Goal: Communication & Community: Answer question/provide support

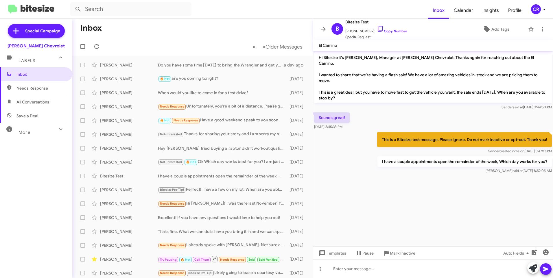
click at [29, 91] on span "Needs Response" at bounding box center [40, 88] width 49 height 6
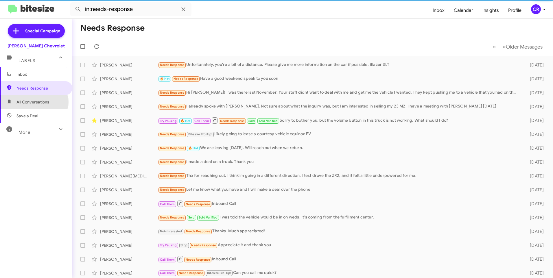
click at [29, 102] on span "All Conversations" at bounding box center [32, 102] width 33 height 6
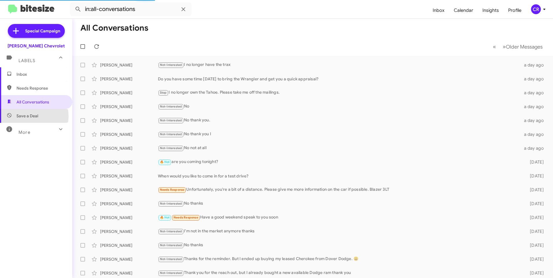
click at [28, 116] on span "Save a Deal" at bounding box center [27, 116] width 22 height 6
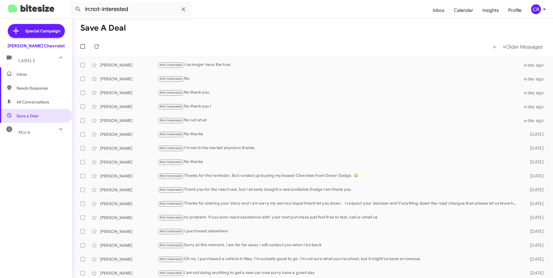
click at [33, 102] on span "All Conversations" at bounding box center [32, 102] width 33 height 6
type input "in:all-conversations"
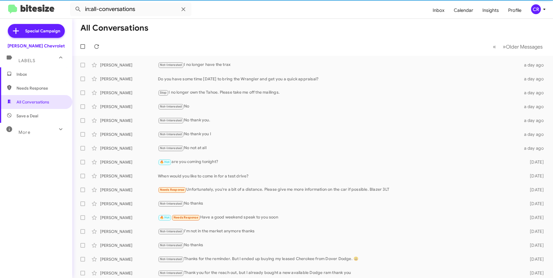
click at [25, 71] on span "Inbox" at bounding box center [36, 74] width 72 height 14
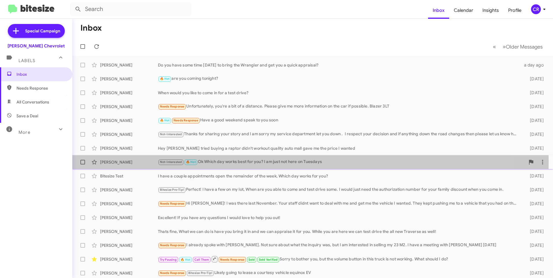
click at [126, 162] on div "[PERSON_NAME]" at bounding box center [129, 162] width 58 height 6
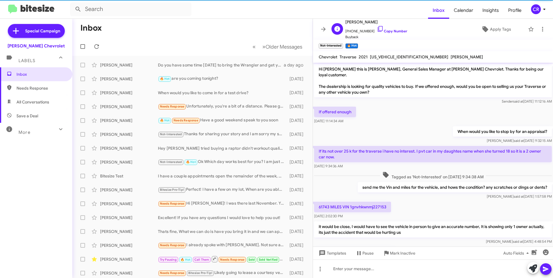
scroll to position [89, 0]
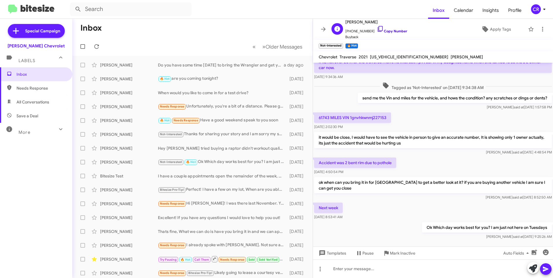
click at [390, 30] on link "Copy Number" at bounding box center [392, 31] width 30 height 4
